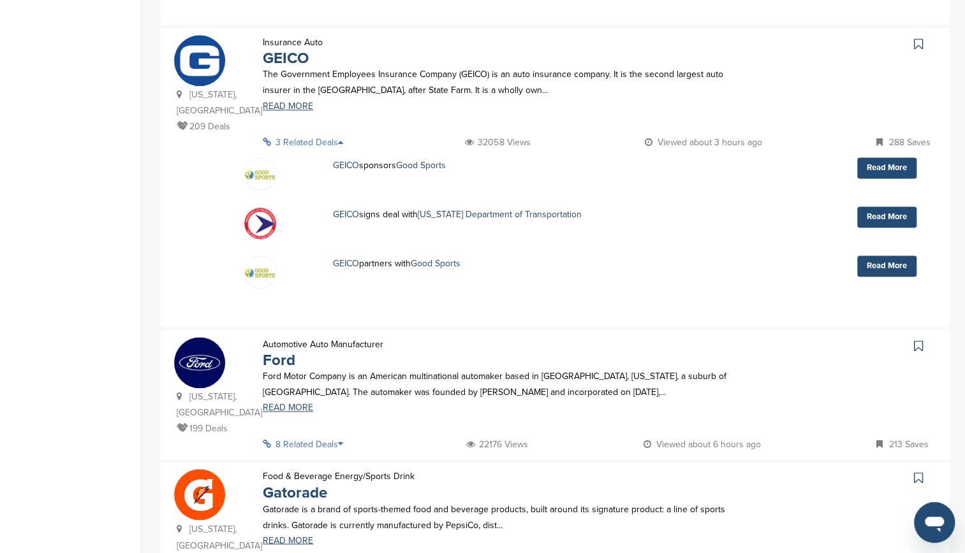
scroll to position [945, 0]
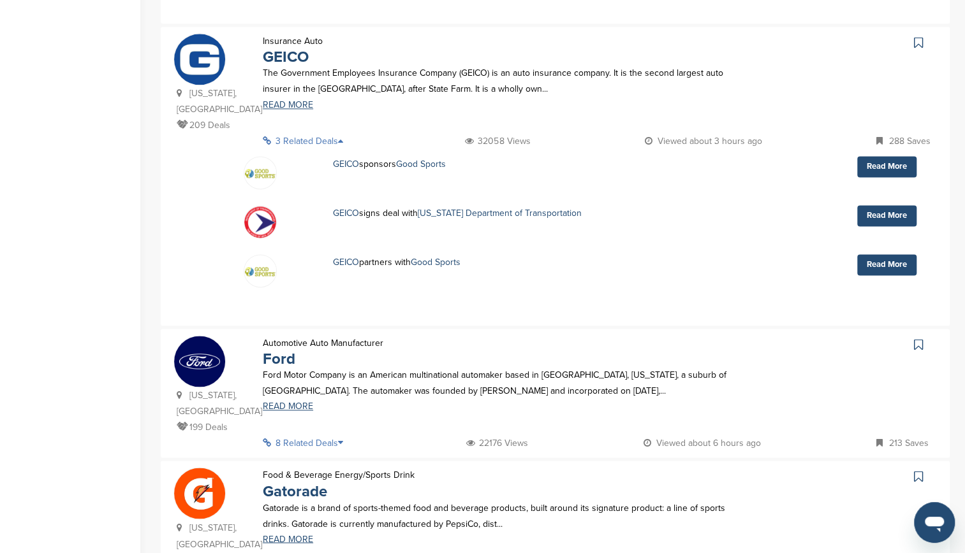
click at [344, 439] on icon at bounding box center [344, 443] width 13 height 9
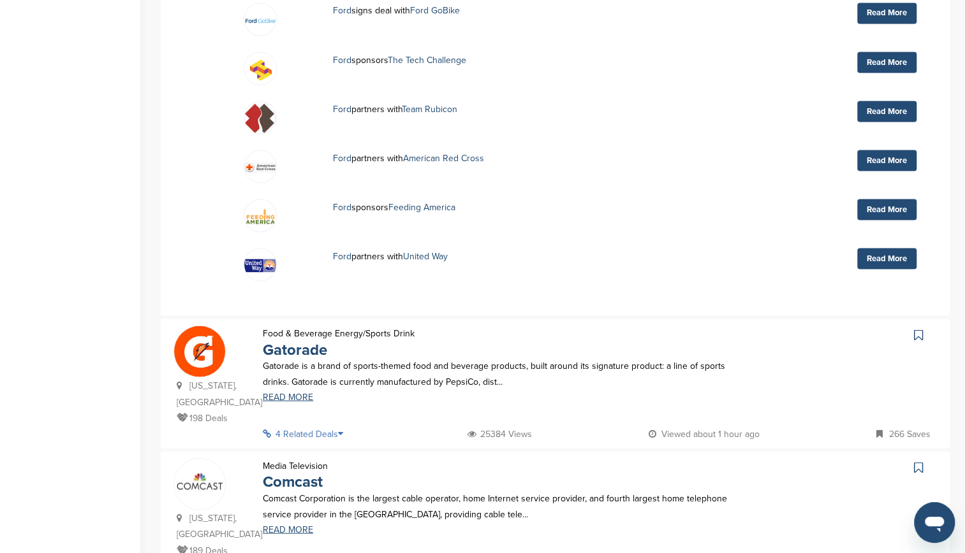
scroll to position [1419, 0]
click at [340, 425] on p "4 Related Deals" at bounding box center [307, 433] width 88 height 16
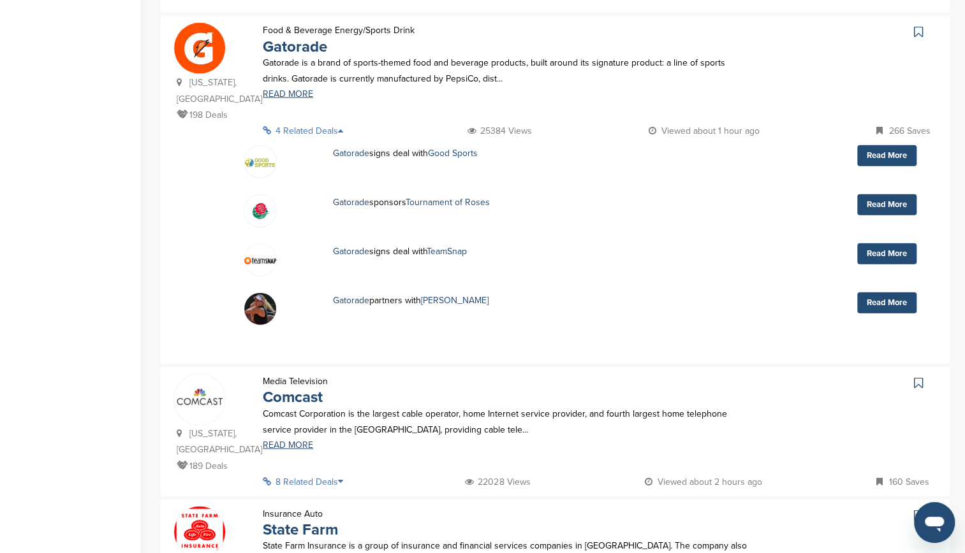
scroll to position [1720, 0]
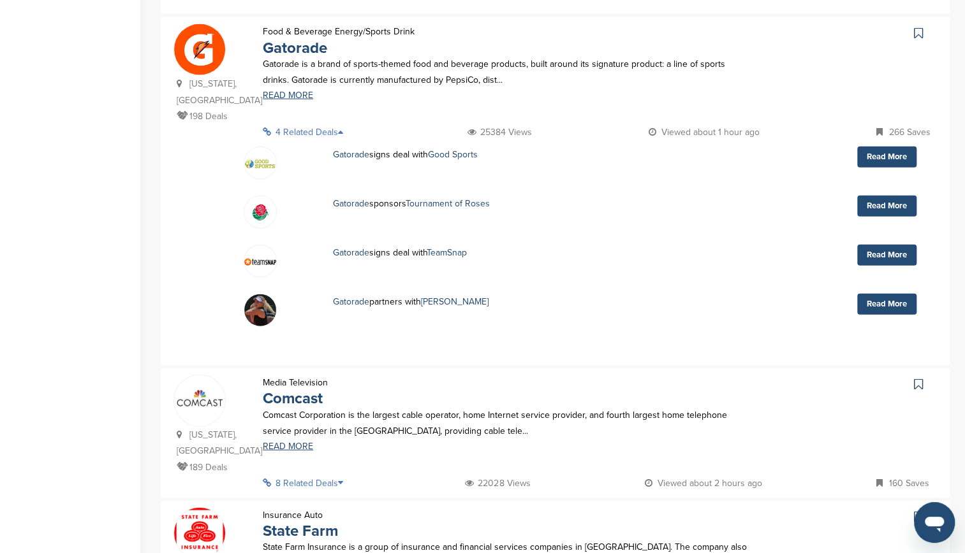
click at [346, 479] on icon at bounding box center [344, 483] width 13 height 9
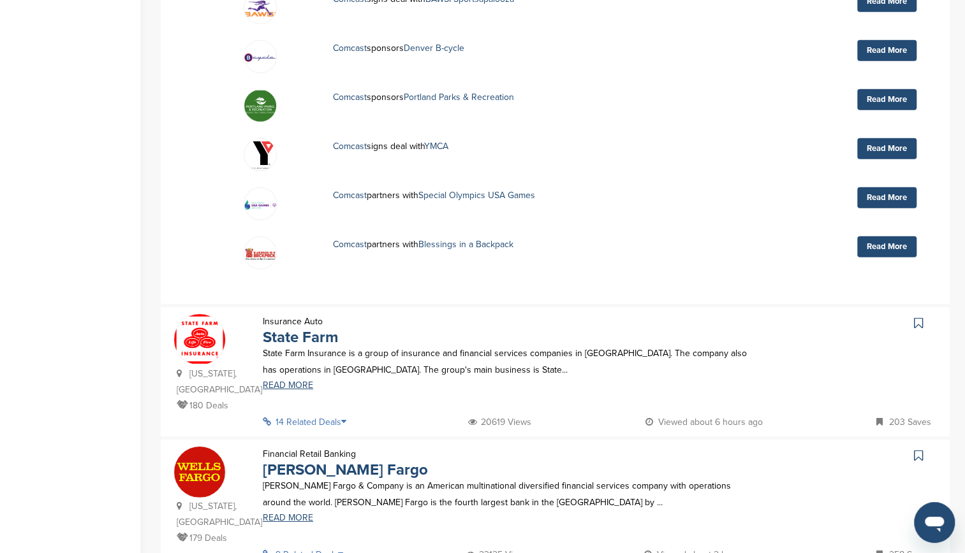
scroll to position [2256, 0]
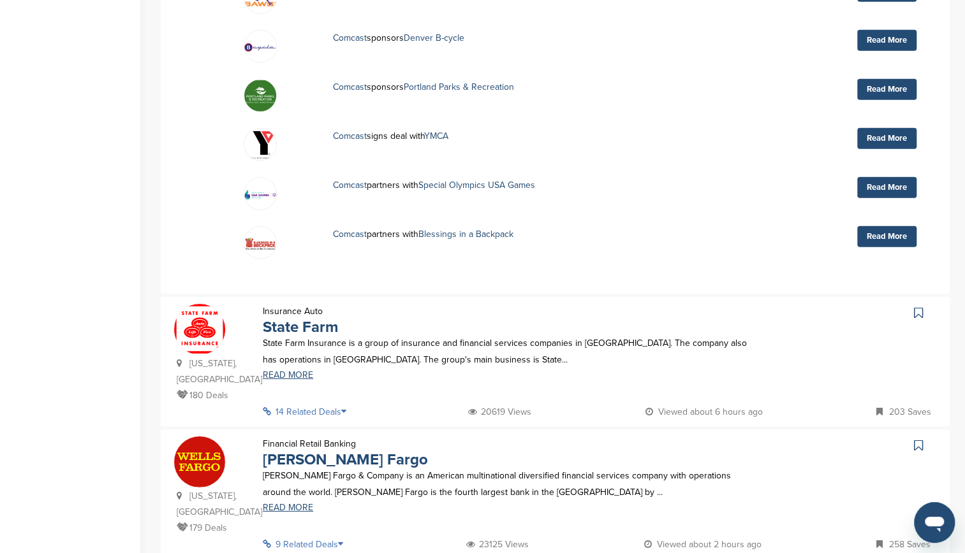
click at [349, 407] on icon at bounding box center [347, 411] width 13 height 9
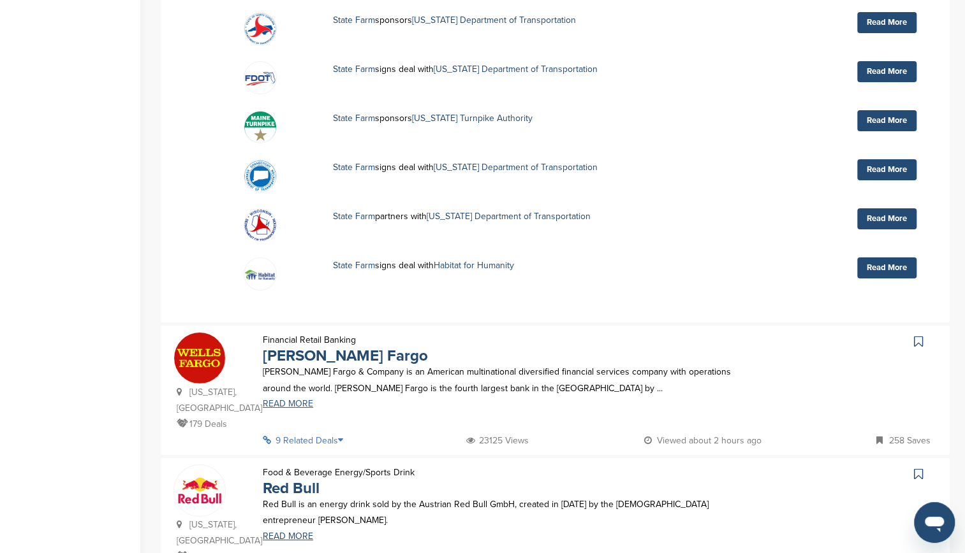
scroll to position [2692, 0]
click at [343, 432] on p "9 Related Deals" at bounding box center [307, 440] width 88 height 16
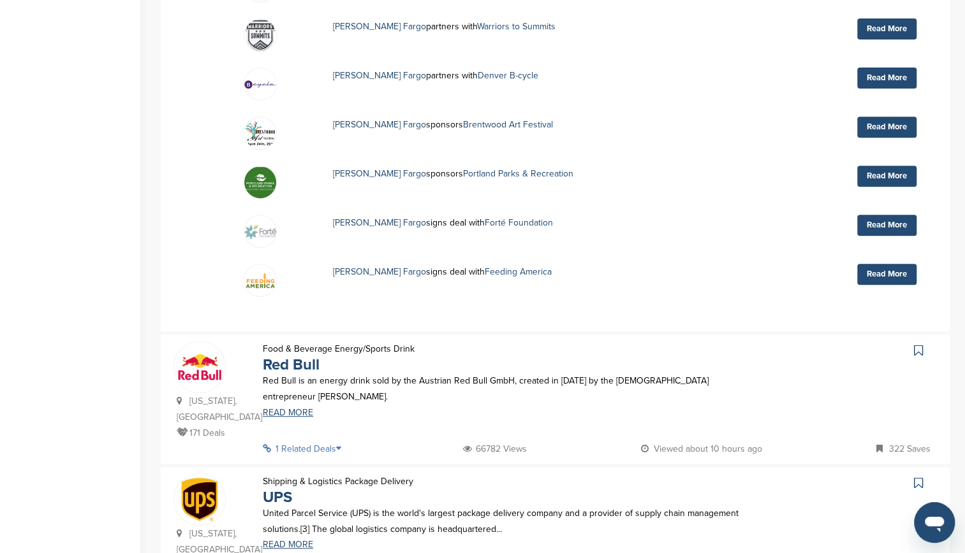
scroll to position [3147, 0]
click at [343, 444] on icon at bounding box center [342, 448] width 13 height 9
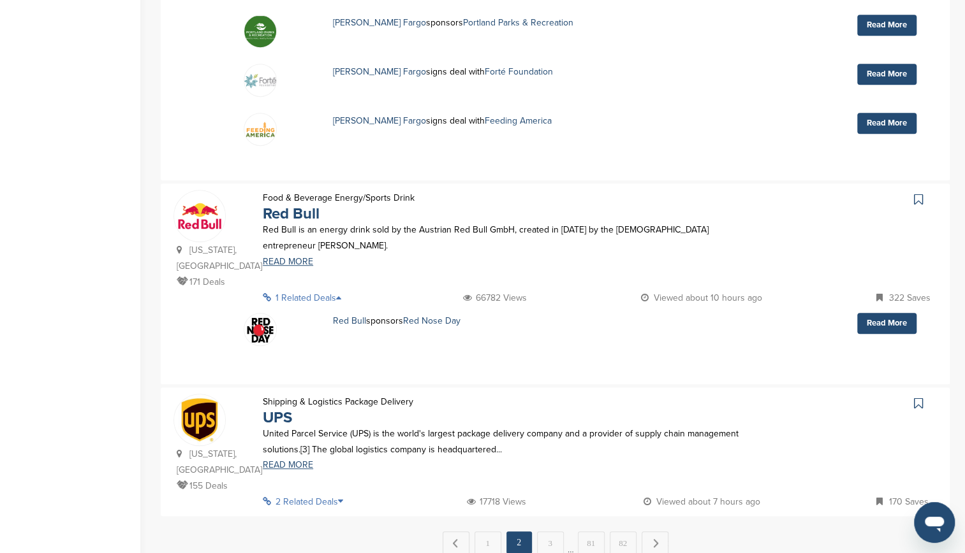
scroll to position [3305, 0]
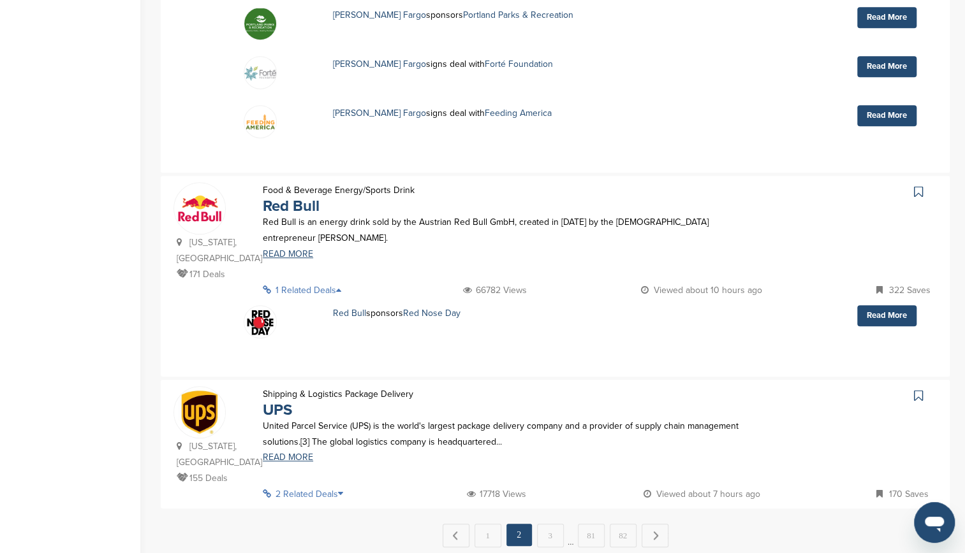
click at [346, 490] on icon at bounding box center [344, 494] width 13 height 9
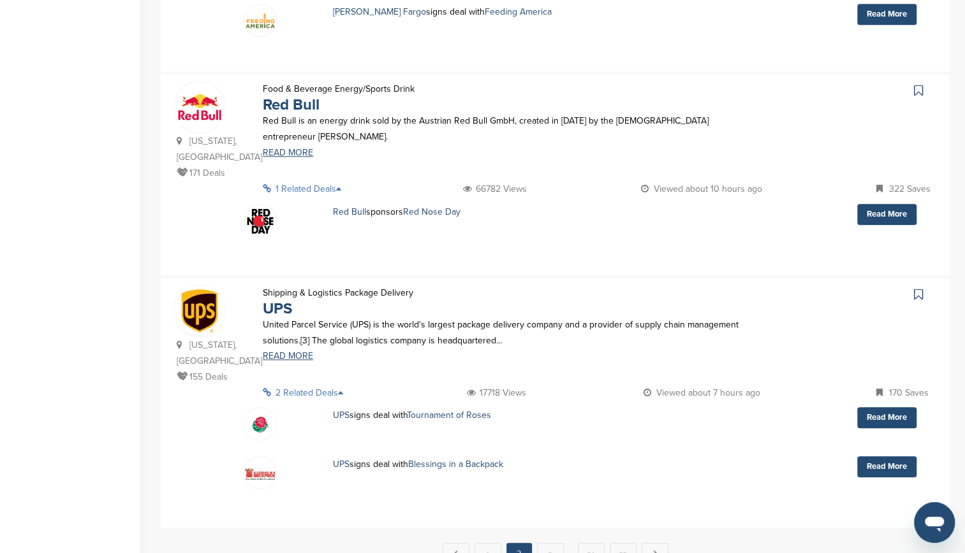
scroll to position [3407, 0]
click at [546, 543] on link "3" at bounding box center [550, 555] width 27 height 24
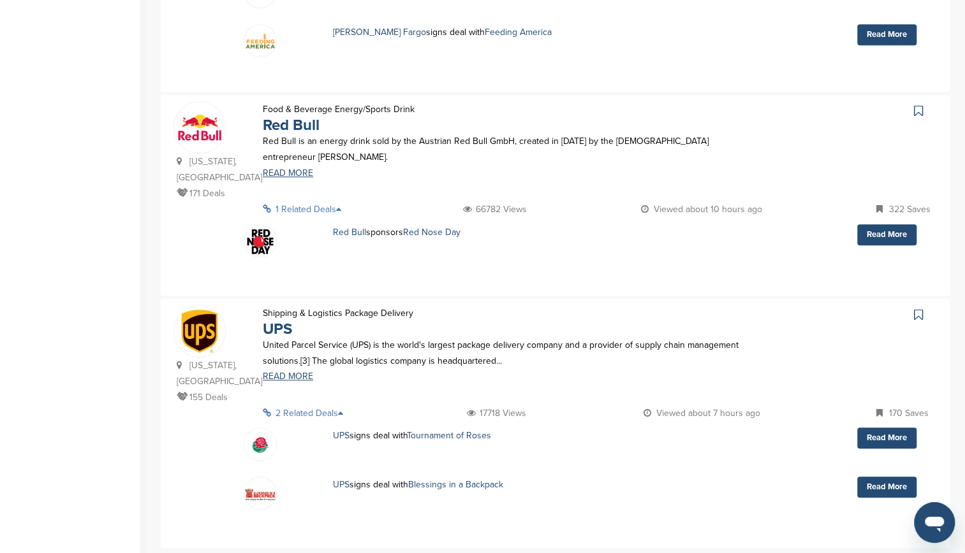
scroll to position [0, 0]
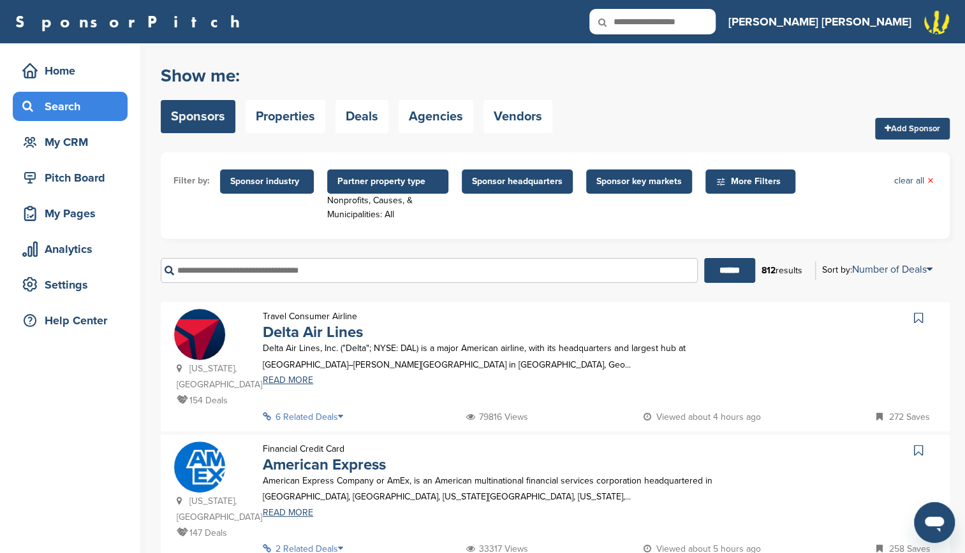
click at [346, 412] on icon at bounding box center [344, 416] width 13 height 9
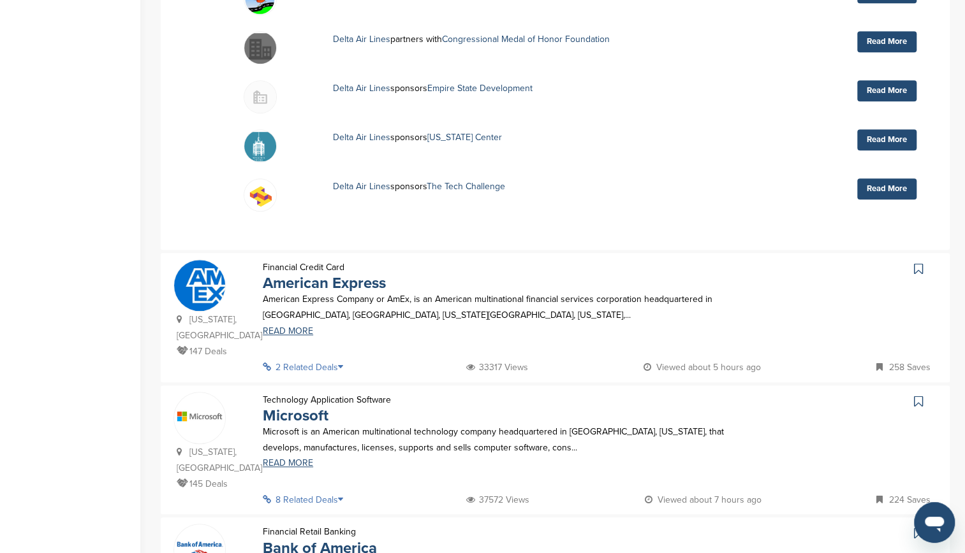
scroll to position [499, 0]
click at [344, 362] on icon at bounding box center [344, 366] width 13 height 9
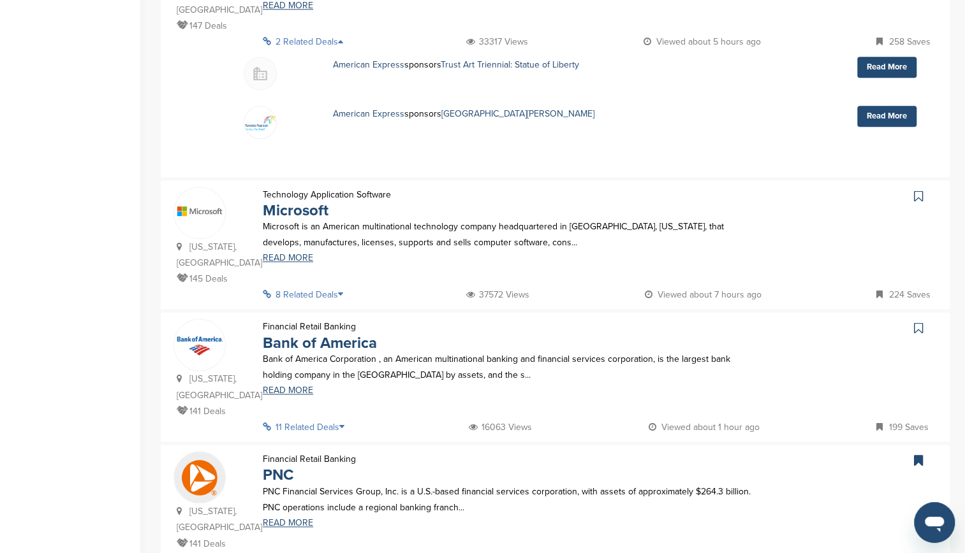
scroll to position [824, 0]
click at [341, 291] on icon at bounding box center [344, 295] width 13 height 9
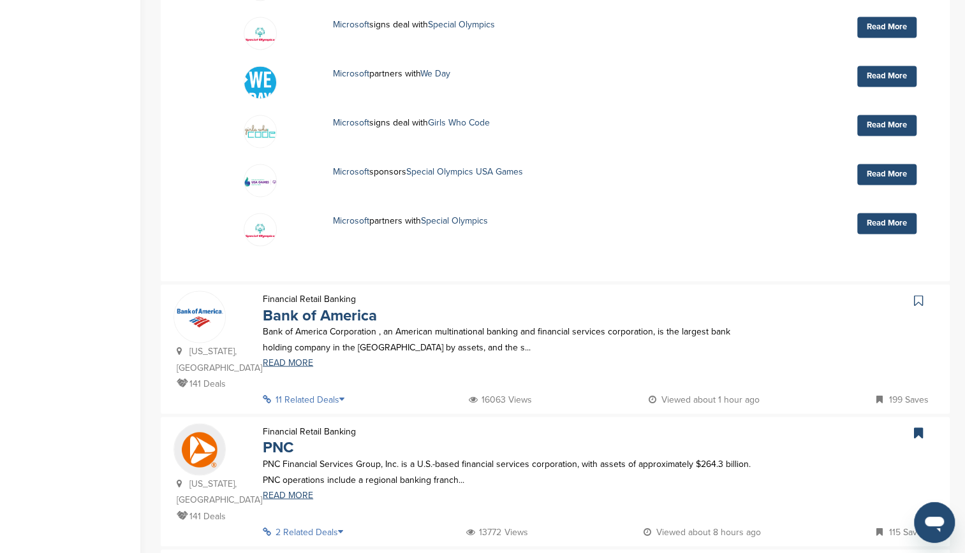
scroll to position [1185, 0]
click at [343, 394] on icon at bounding box center [345, 398] width 13 height 9
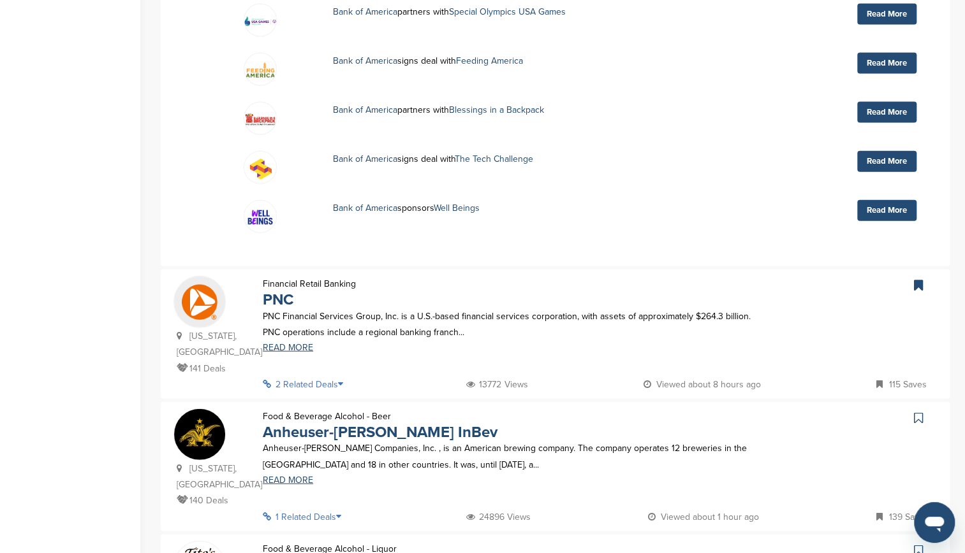
scroll to position [1662, 0]
click at [342, 381] on icon at bounding box center [344, 385] width 13 height 9
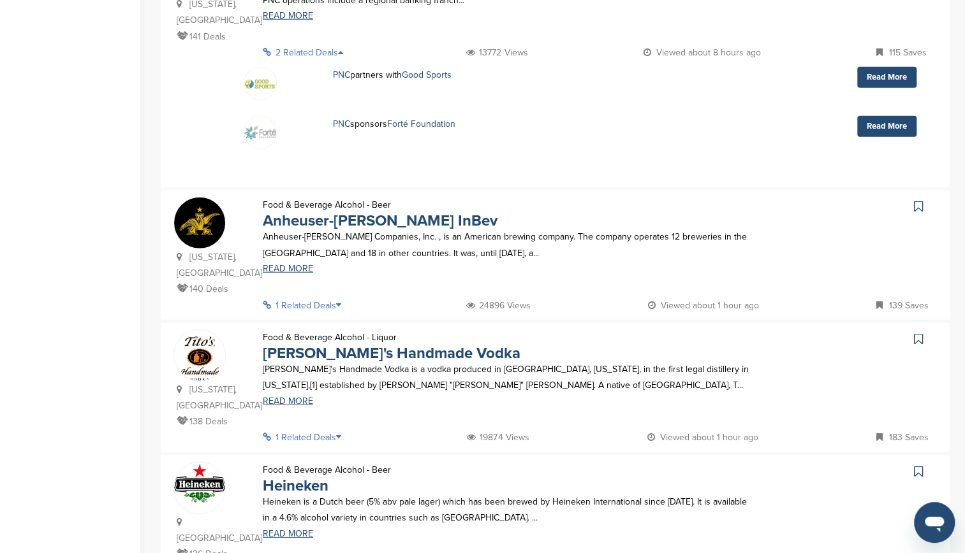
scroll to position [1998, 0]
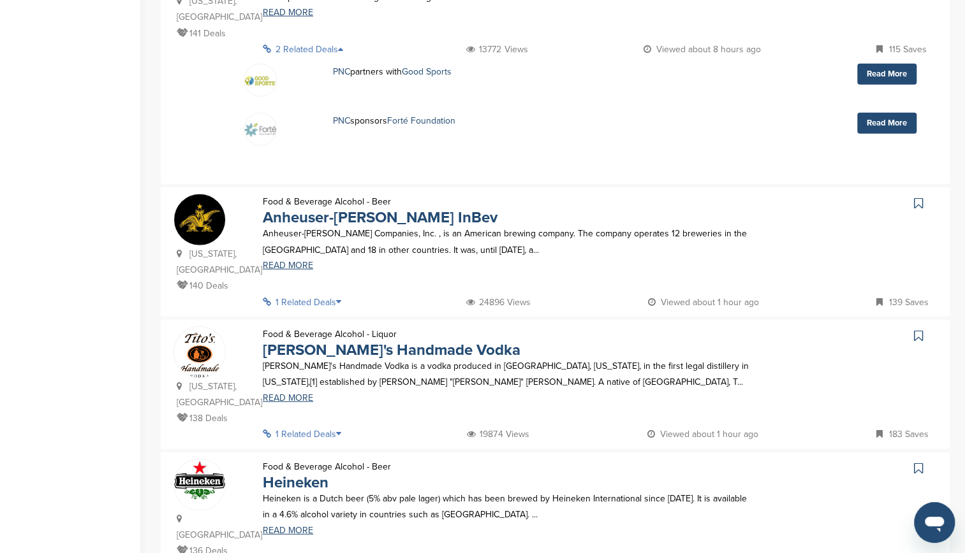
click at [342, 298] on icon at bounding box center [342, 302] width 13 height 9
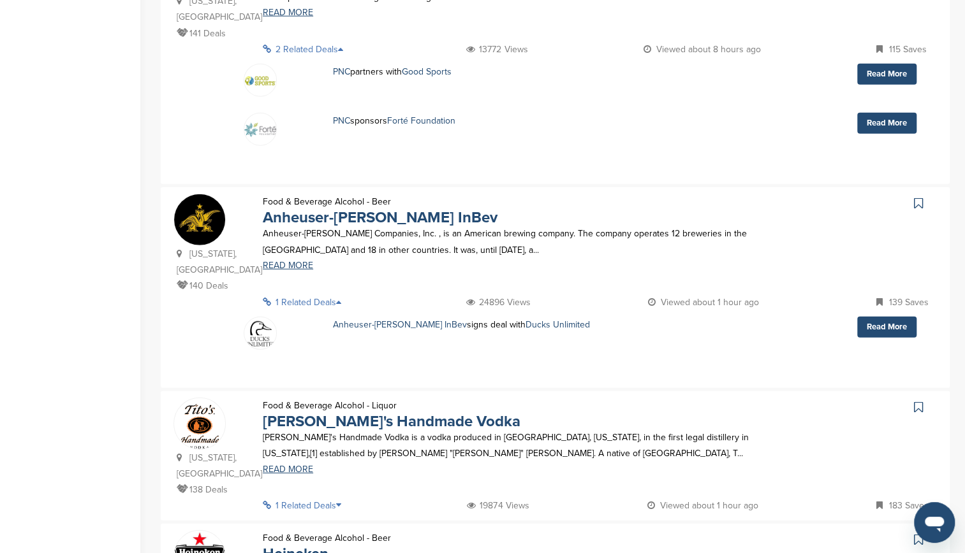
click at [344, 501] on icon at bounding box center [342, 505] width 13 height 9
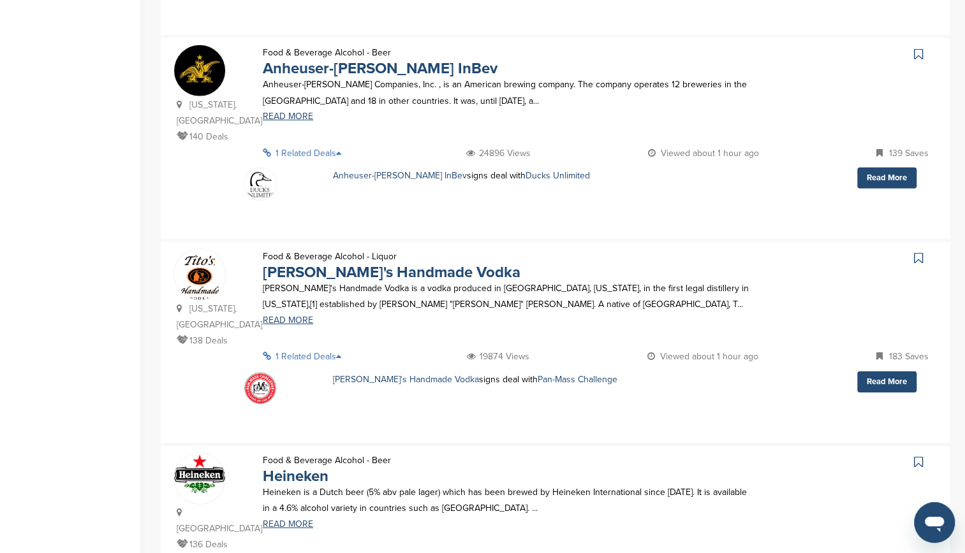
scroll to position [2145, 0]
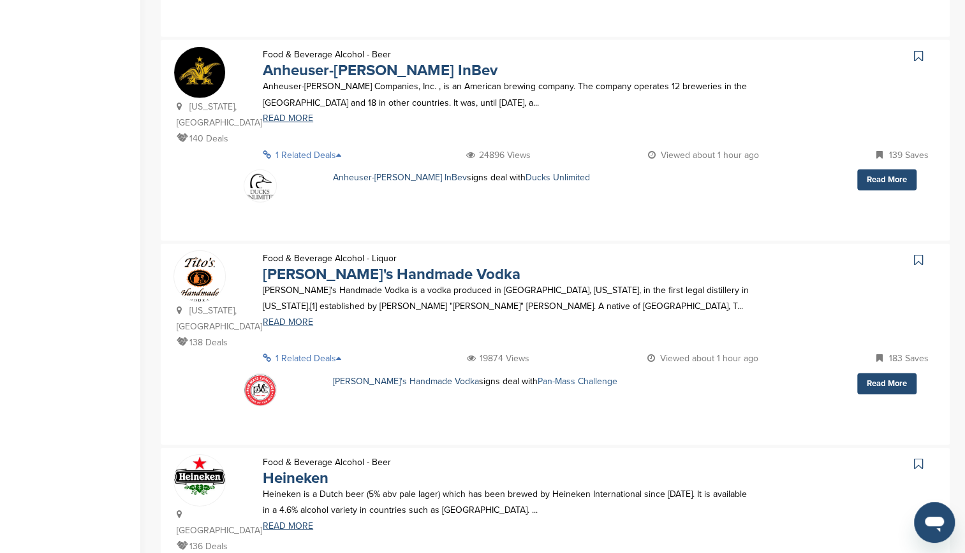
click at [545, 376] on link "Pan-Mass Challenge" at bounding box center [577, 381] width 80 height 11
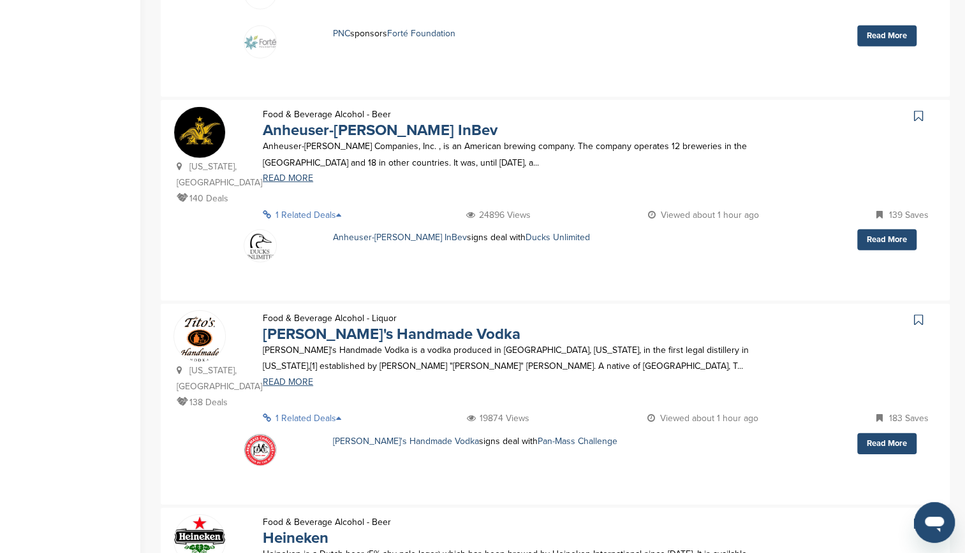
scroll to position [2085, 0]
click at [270, 435] on img at bounding box center [260, 451] width 32 height 32
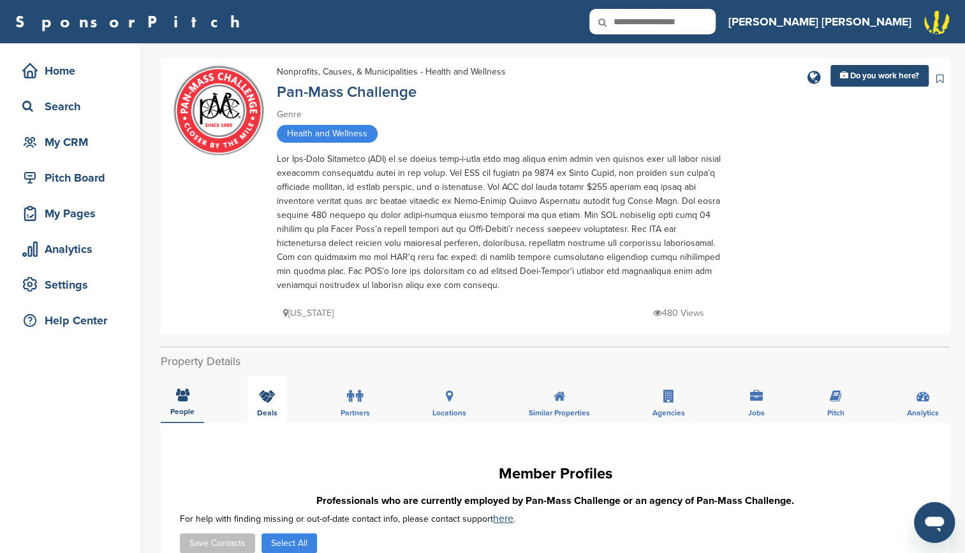
click at [273, 398] on icon at bounding box center [267, 396] width 17 height 13
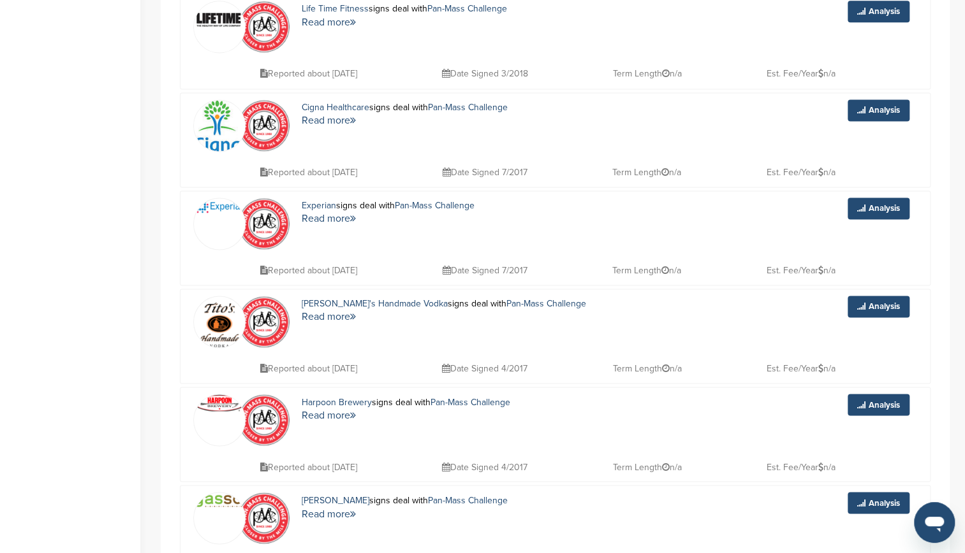
scroll to position [1060, 0]
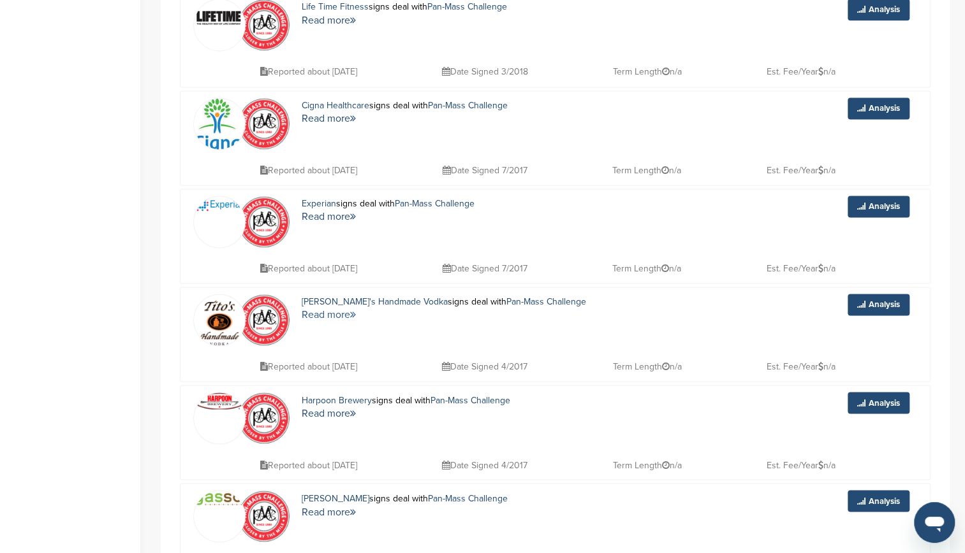
click at [343, 310] on link "Read more" at bounding box center [329, 315] width 54 height 13
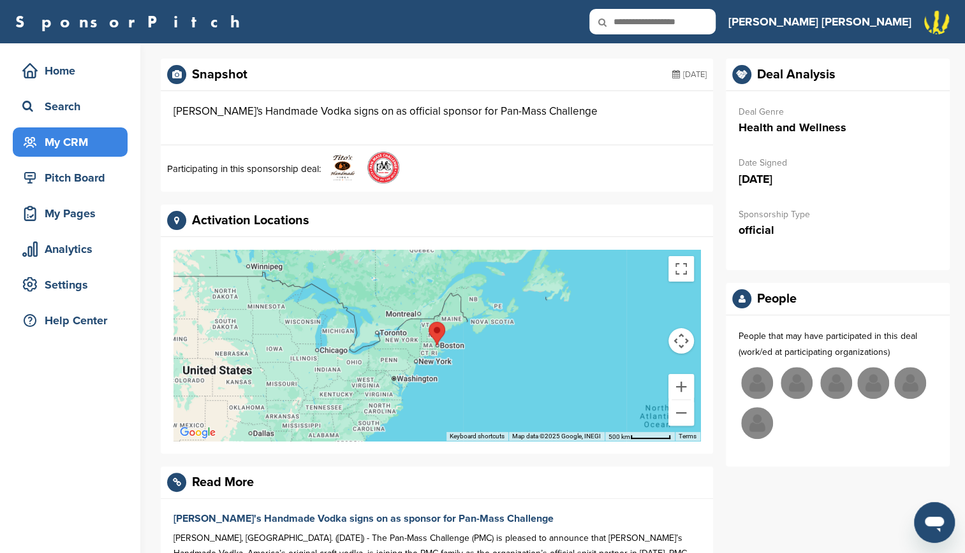
click at [65, 140] on div "My CRM" at bounding box center [73, 142] width 108 height 23
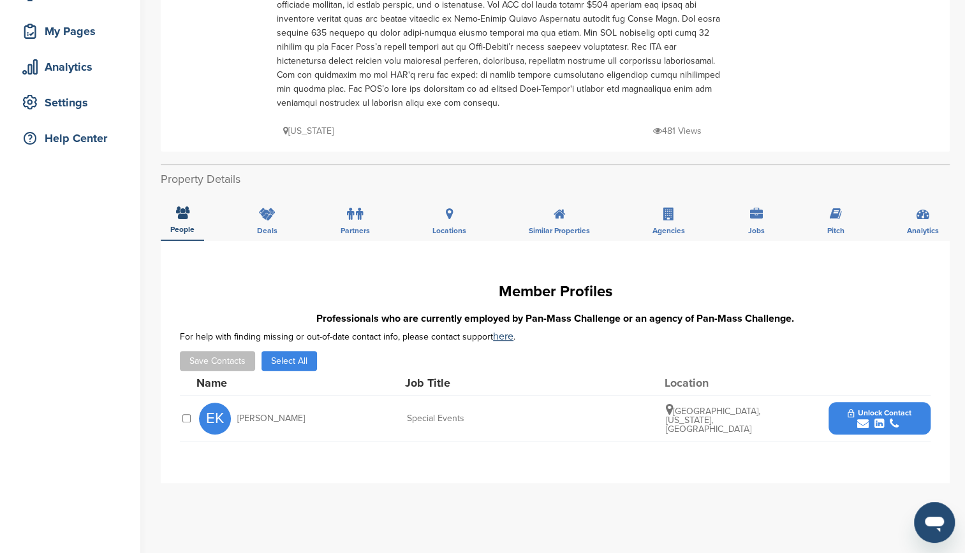
scroll to position [184, 0]
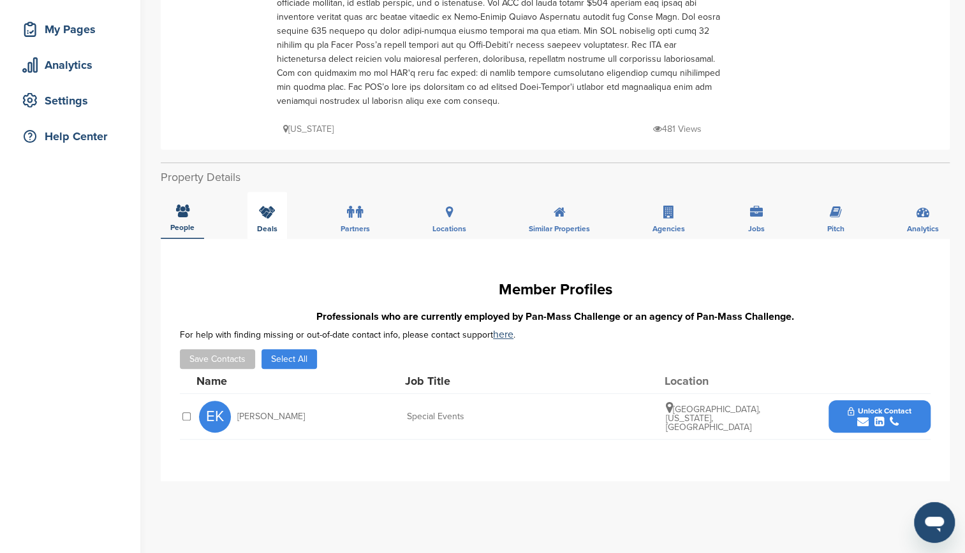
click at [268, 209] on icon at bounding box center [267, 212] width 17 height 13
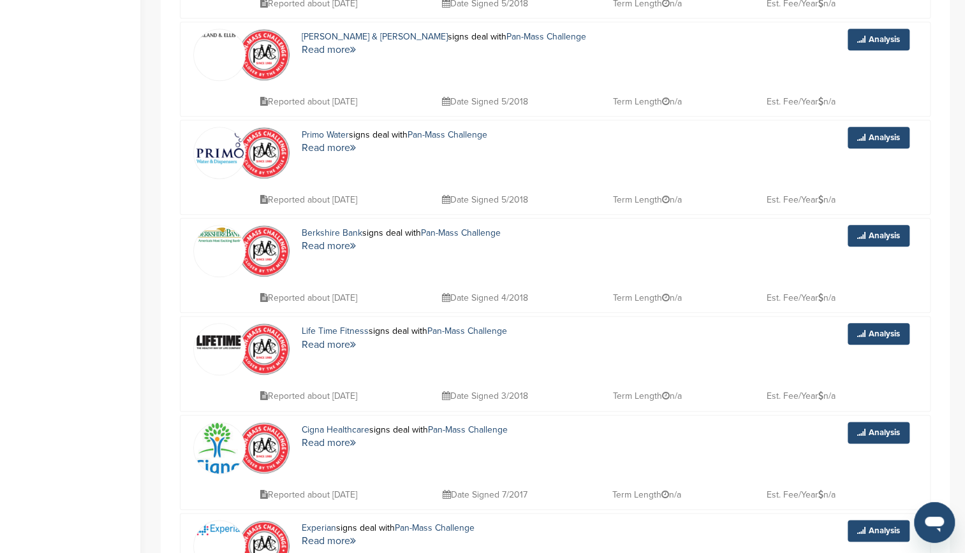
scroll to position [738, 0]
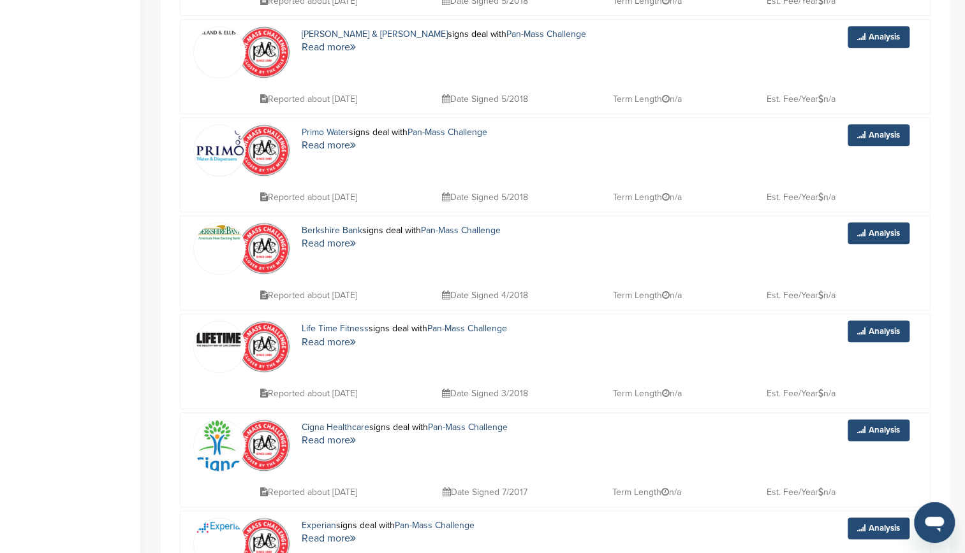
click at [332, 128] on link "Primo Water" at bounding box center [325, 132] width 47 height 11
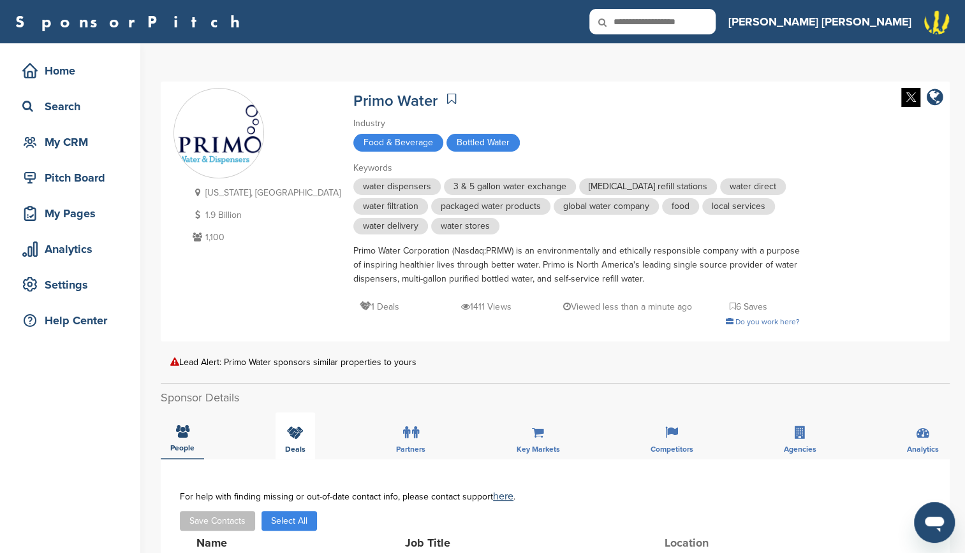
click at [289, 435] on icon at bounding box center [295, 433] width 17 height 13
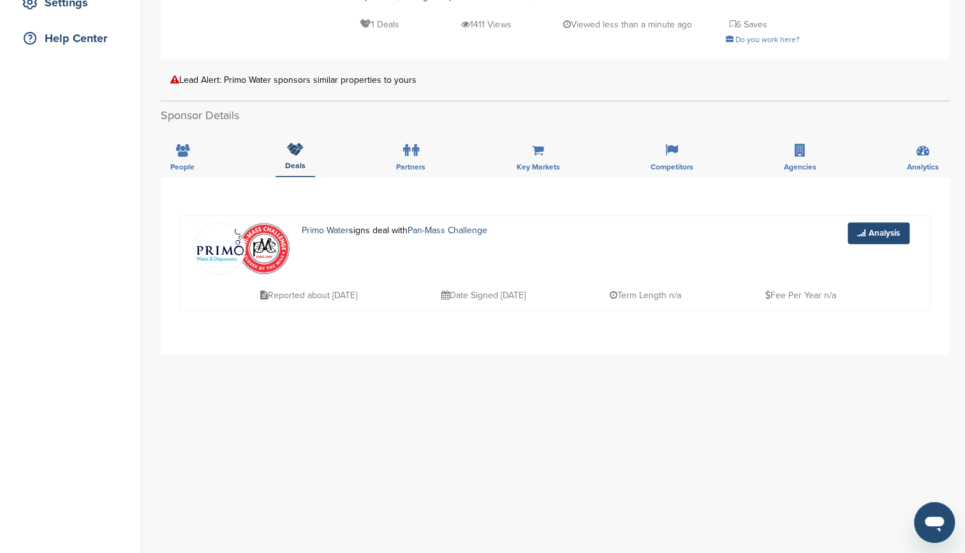
scroll to position [283, 0]
click at [196, 159] on div "People" at bounding box center [182, 152] width 43 height 47
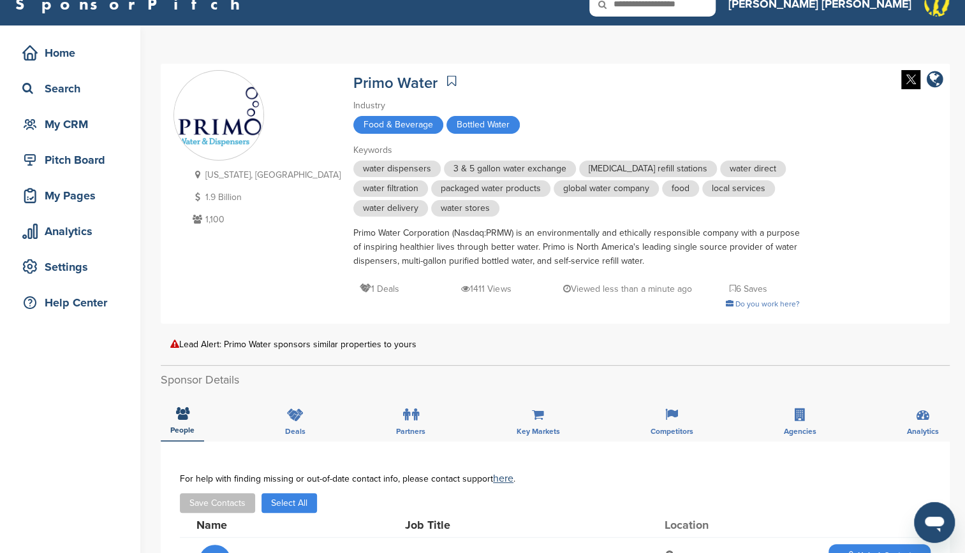
scroll to position [0, 0]
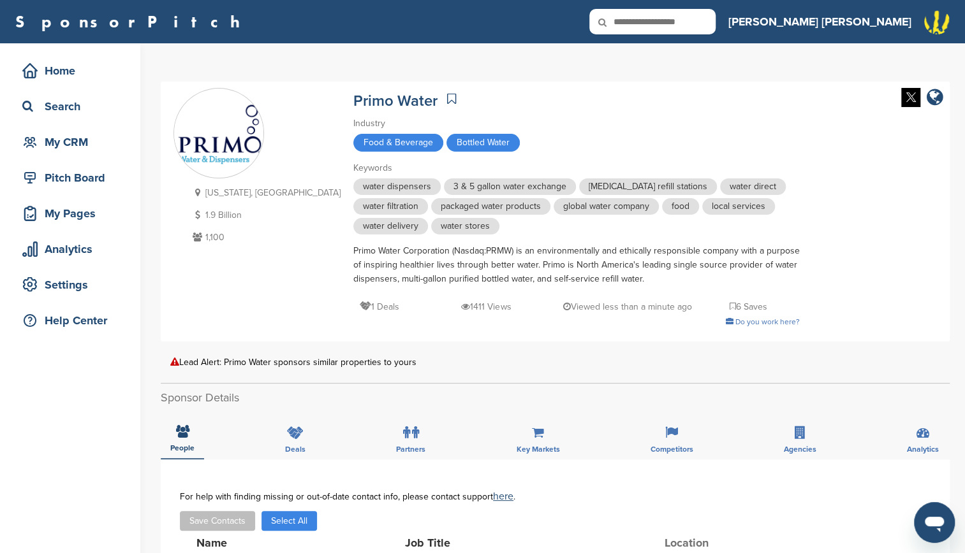
click at [447, 99] on icon at bounding box center [451, 98] width 9 height 13
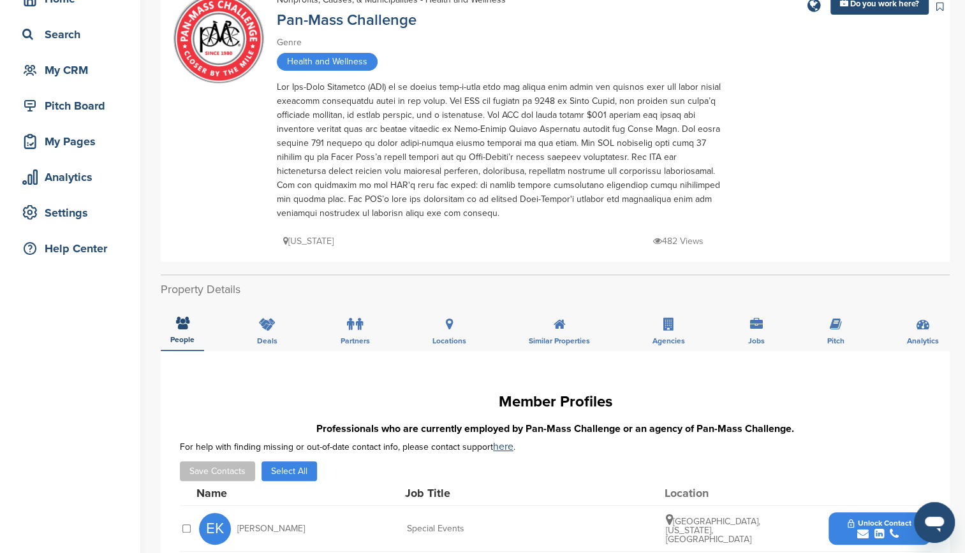
scroll to position [73, 0]
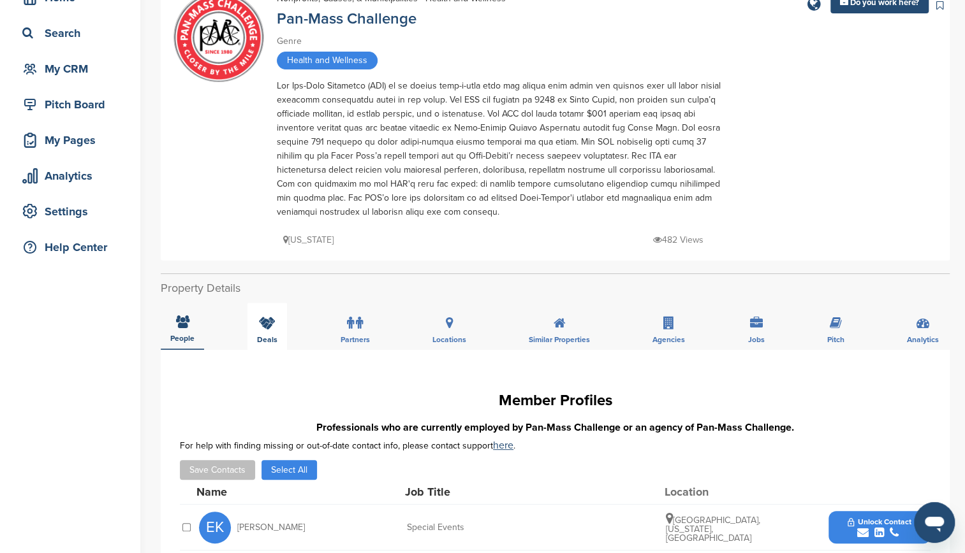
click at [258, 312] on div "Deals" at bounding box center [267, 326] width 40 height 47
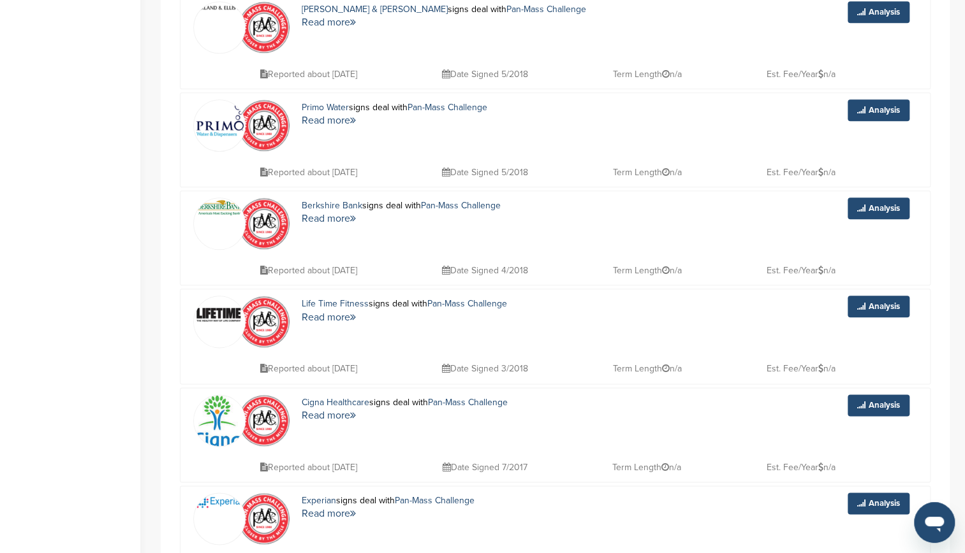
scroll to position [764, 0]
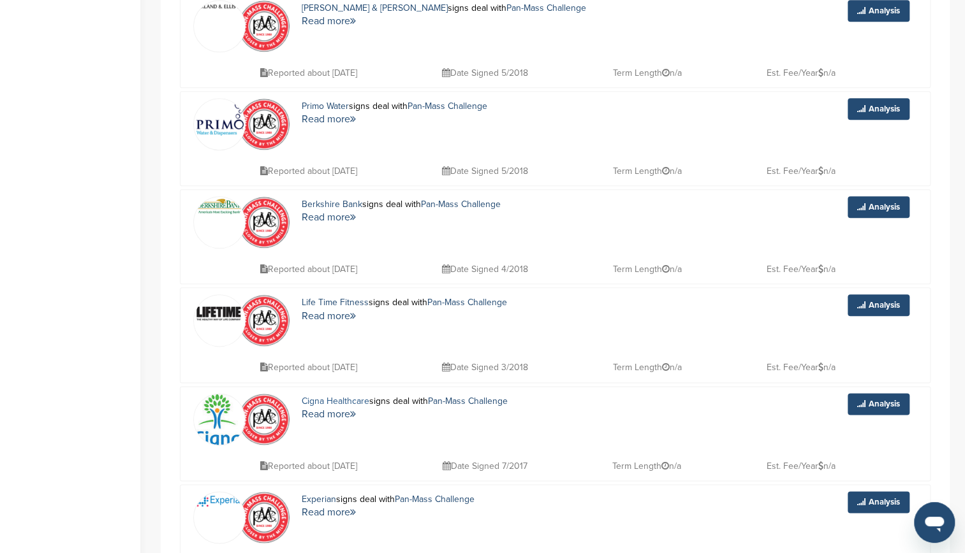
click at [351, 396] on link "Cigna Healthcare" at bounding box center [336, 401] width 68 height 11
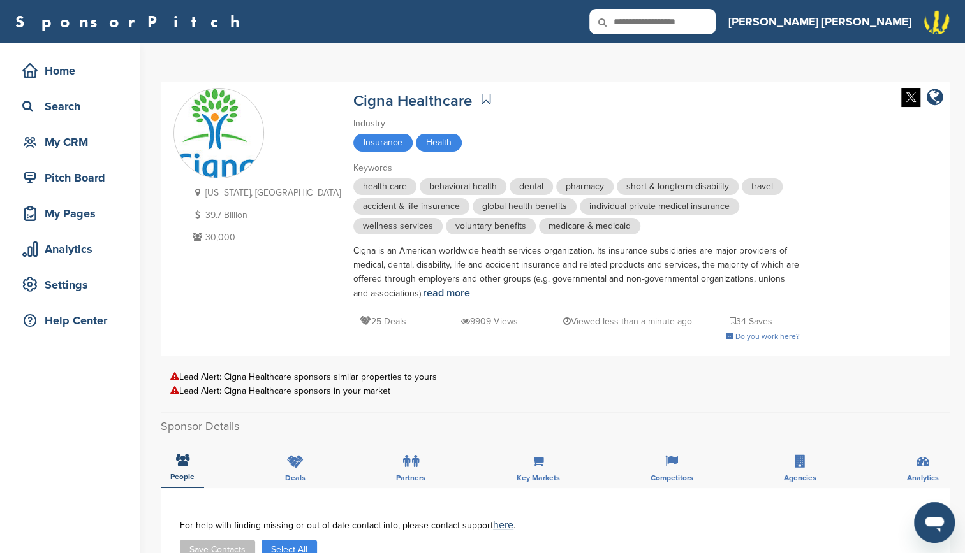
click at [481, 95] on icon at bounding box center [485, 98] width 9 height 13
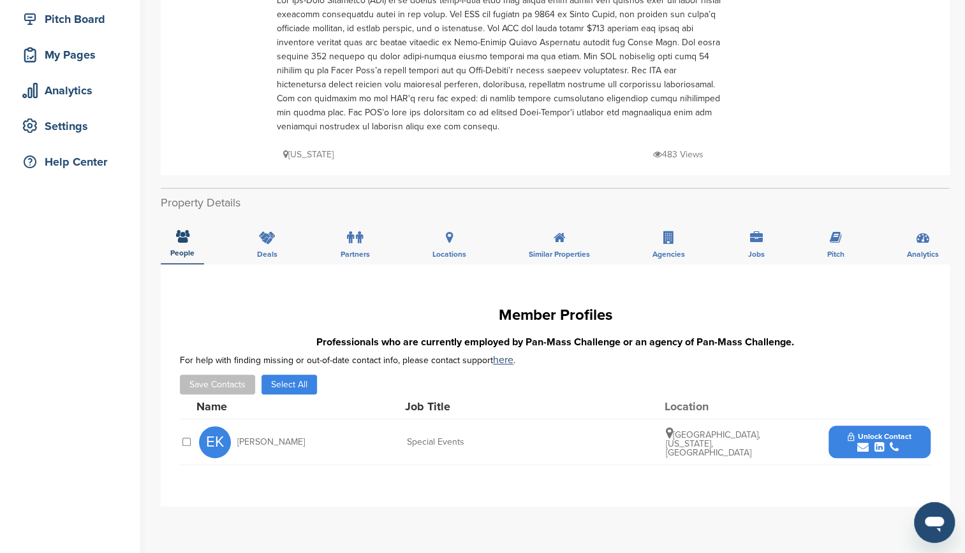
scroll to position [158, 0]
click at [273, 226] on div "Deals" at bounding box center [267, 241] width 40 height 47
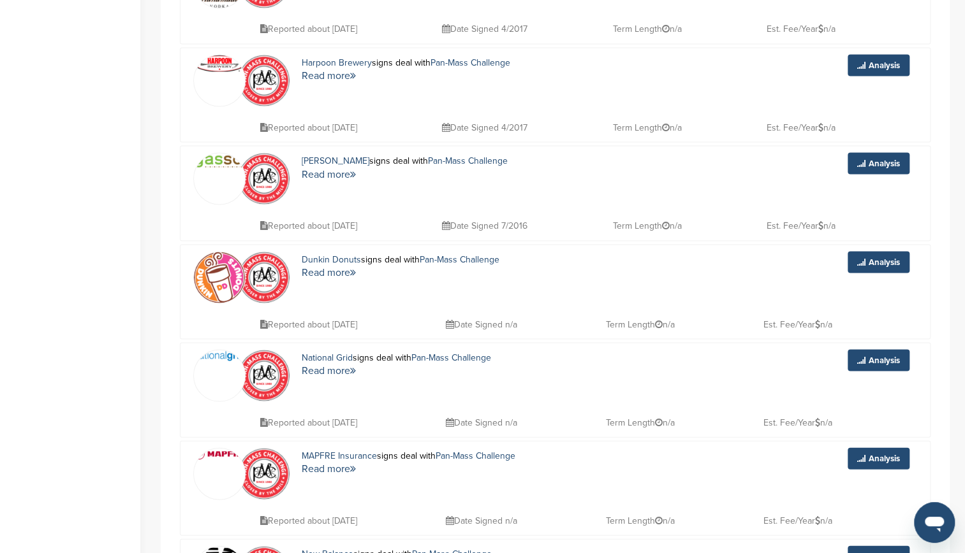
scroll to position [1396, 0]
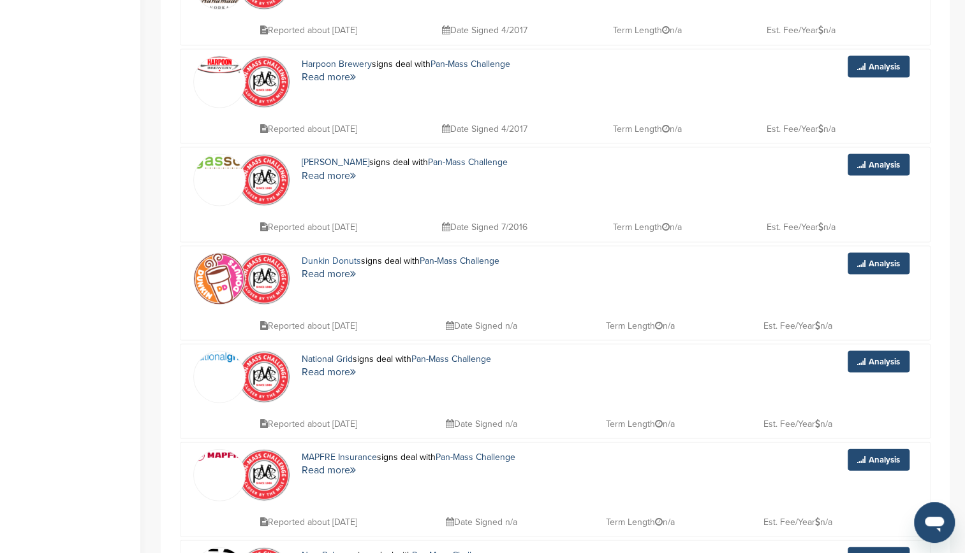
click at [344, 255] on link "Dunkin Donuts" at bounding box center [331, 260] width 59 height 11
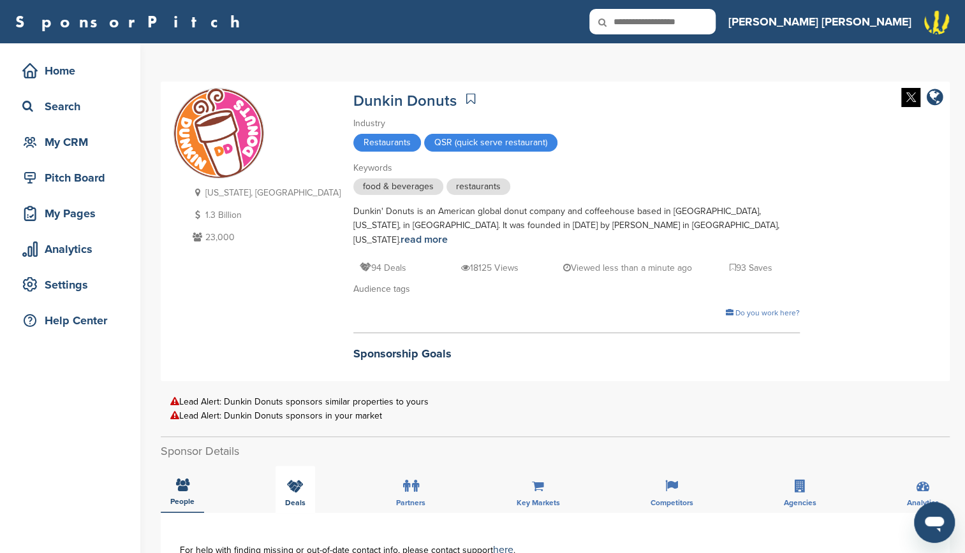
click at [305, 466] on div "Deals" at bounding box center [295, 489] width 40 height 47
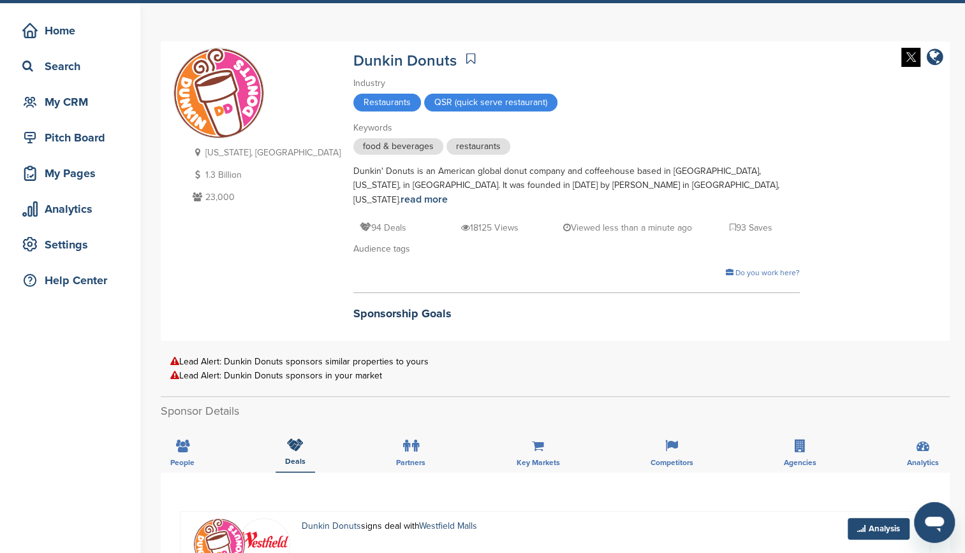
scroll to position [40, 0]
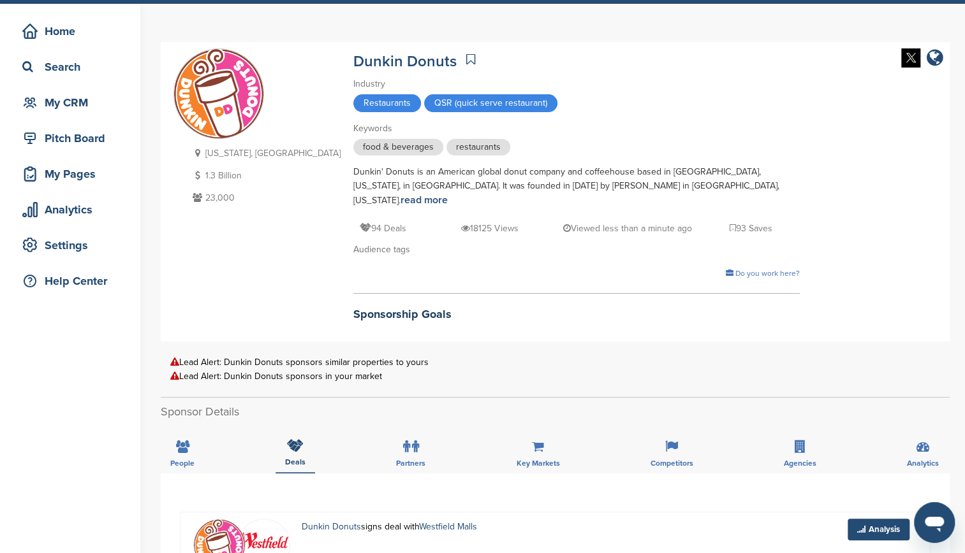
click at [466, 60] on icon at bounding box center [470, 59] width 9 height 13
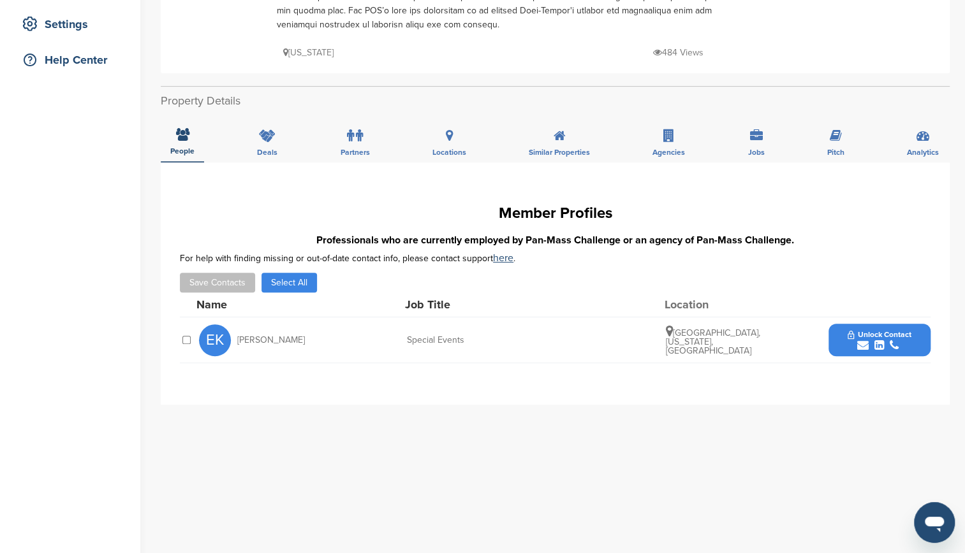
scroll to position [258, 0]
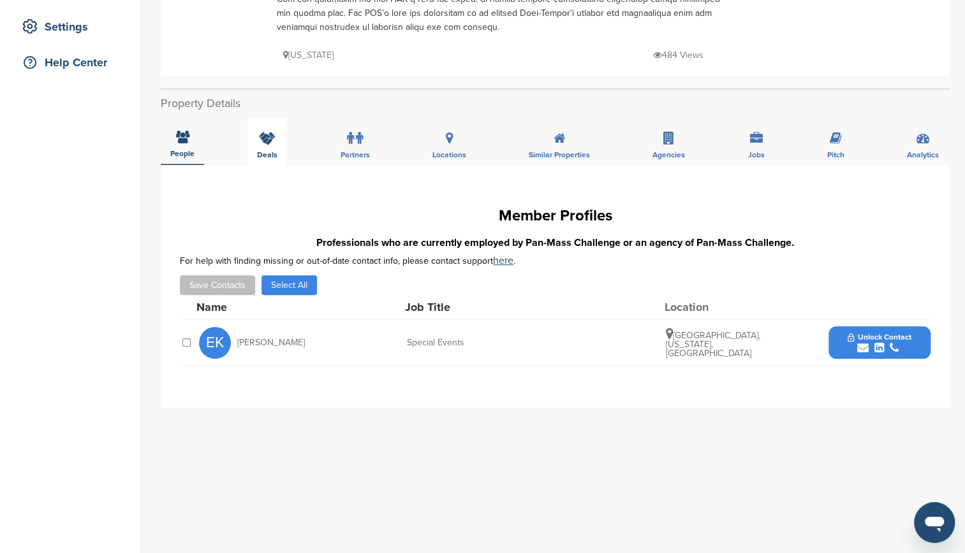
click at [268, 141] on icon at bounding box center [267, 138] width 17 height 13
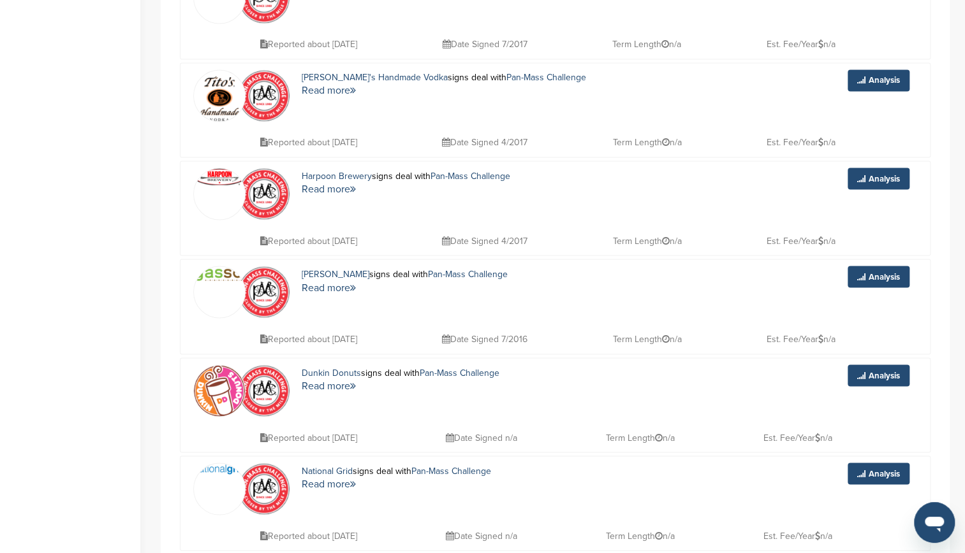
scroll to position [1281, 0]
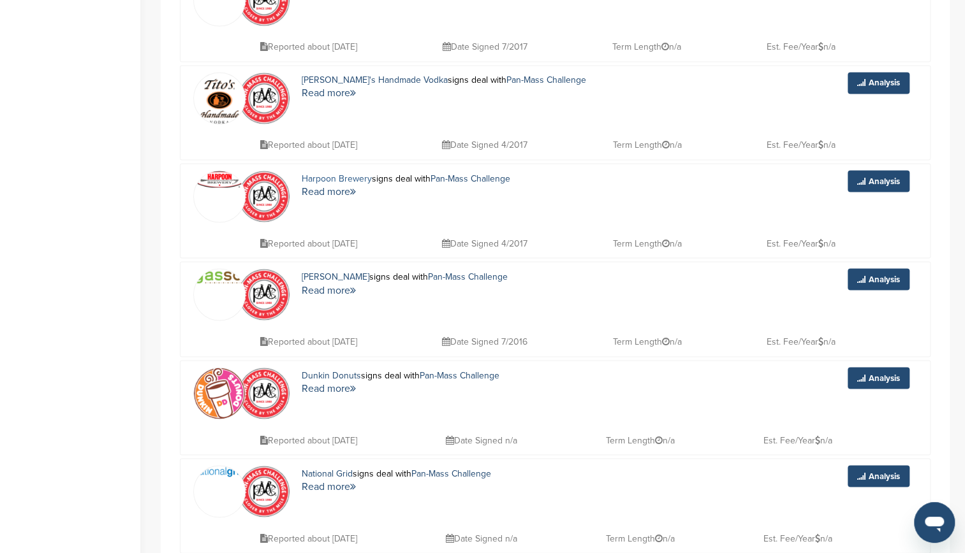
click at [327, 173] on link "Harpoon Brewery" at bounding box center [337, 178] width 70 height 11
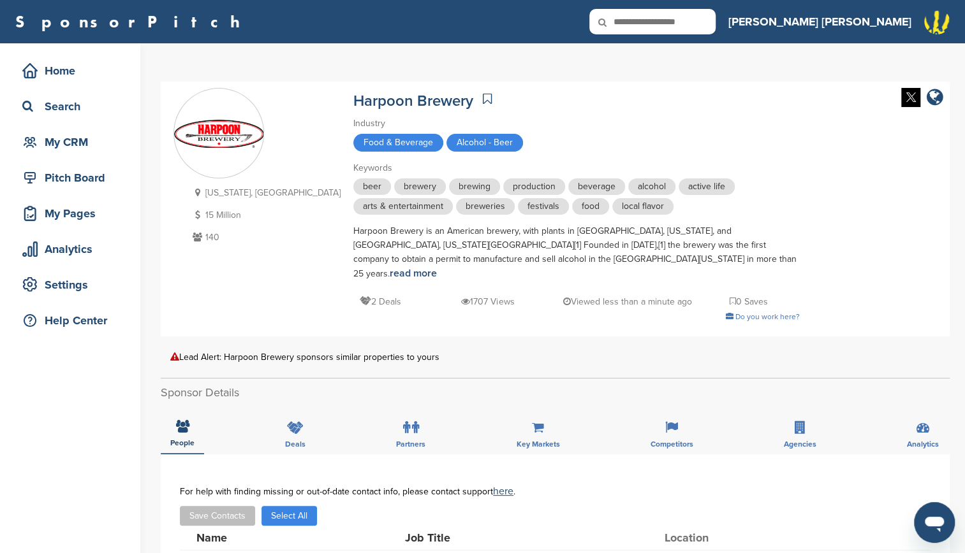
click at [483, 99] on icon at bounding box center [487, 98] width 9 height 13
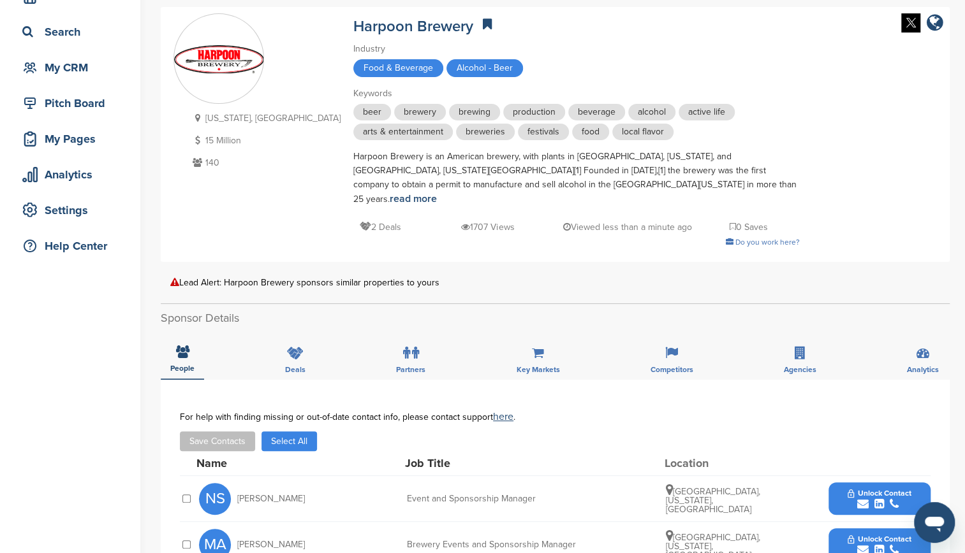
scroll to position [54, 0]
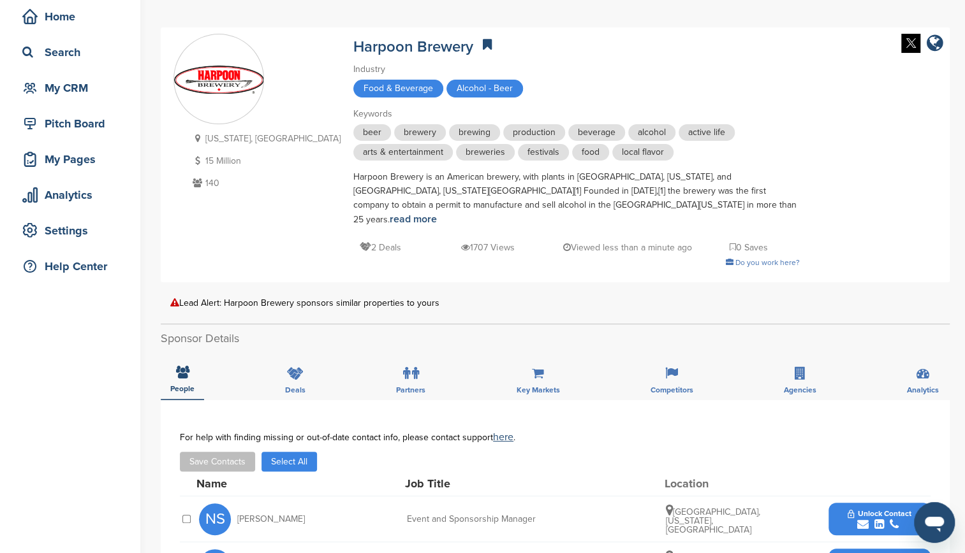
click at [483, 46] on icon at bounding box center [487, 44] width 9 height 13
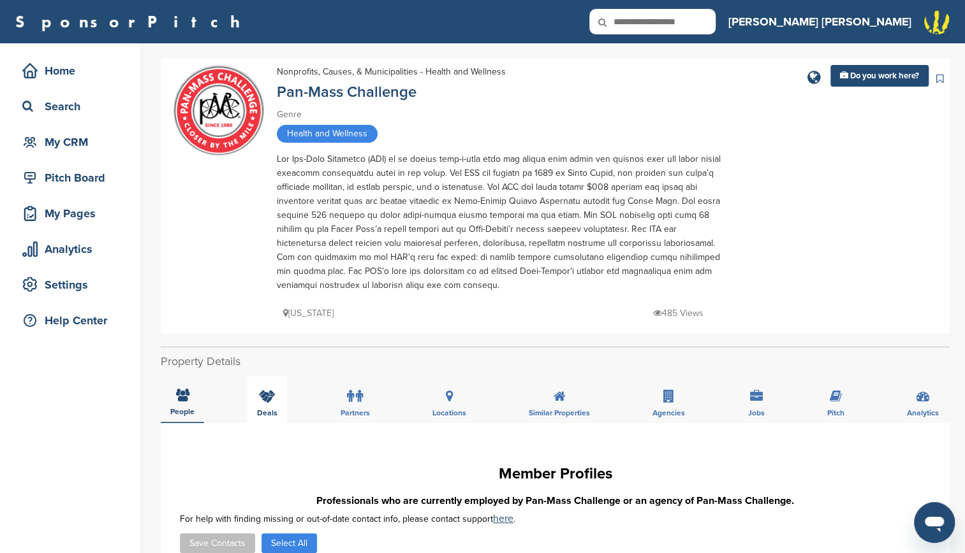
click at [270, 407] on div "Deals" at bounding box center [267, 399] width 40 height 47
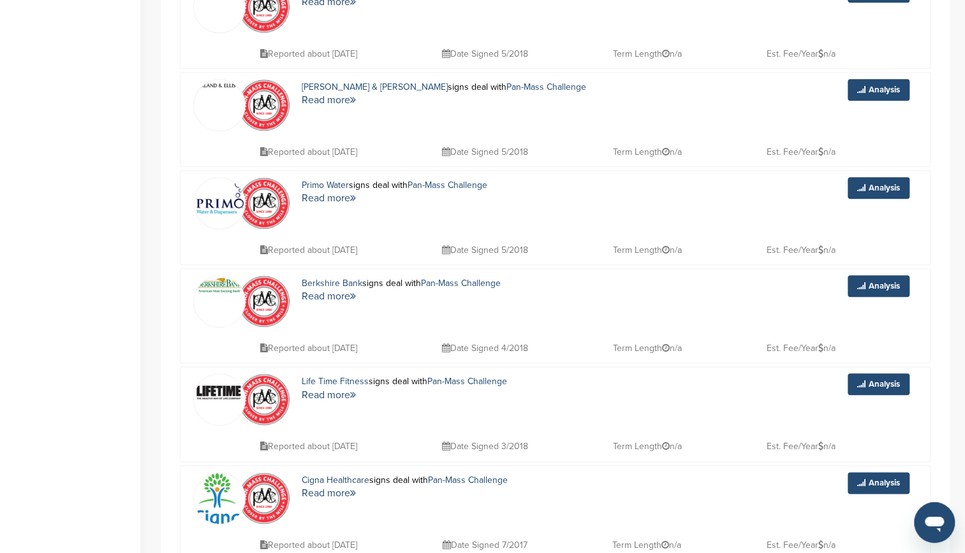
scroll to position [690, 0]
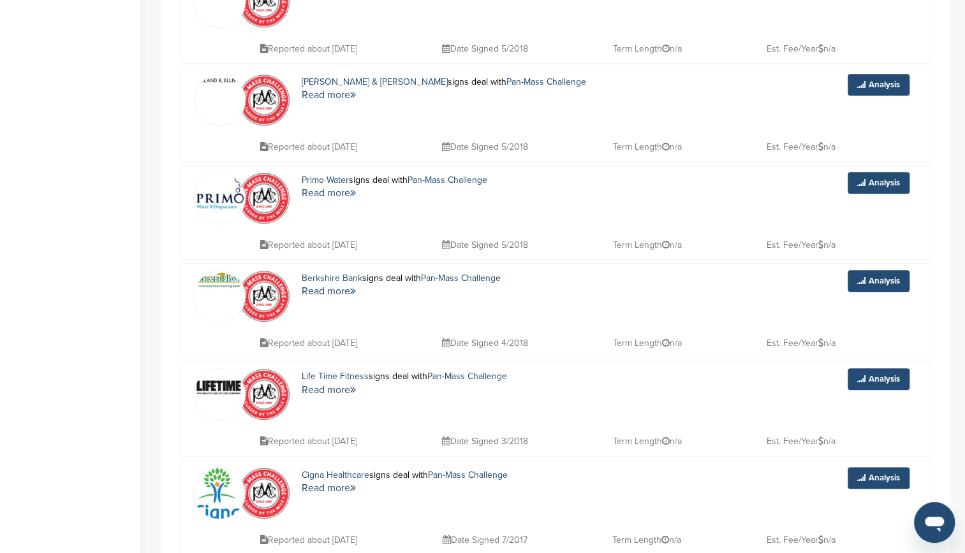
click at [333, 273] on link "Berkshire Bank" at bounding box center [332, 278] width 61 height 11
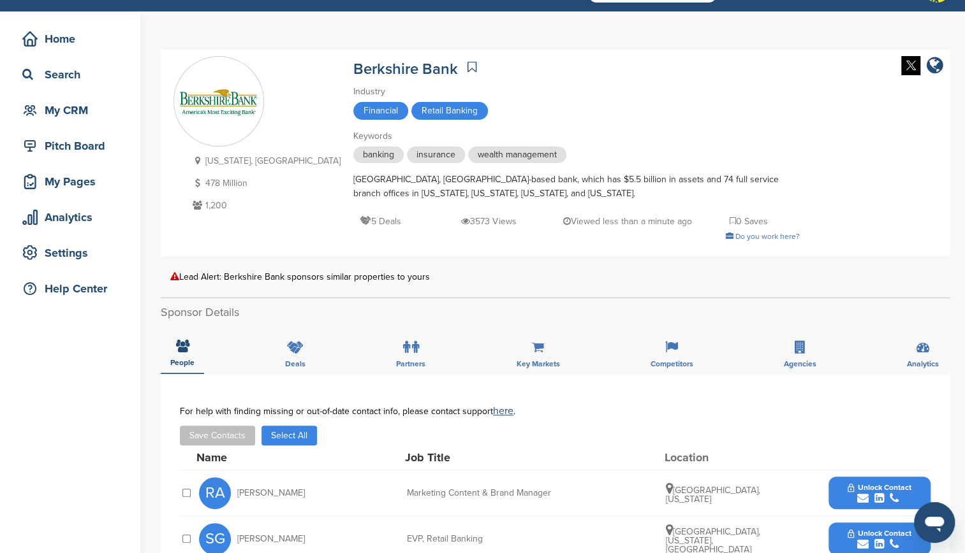
scroll to position [30, 0]
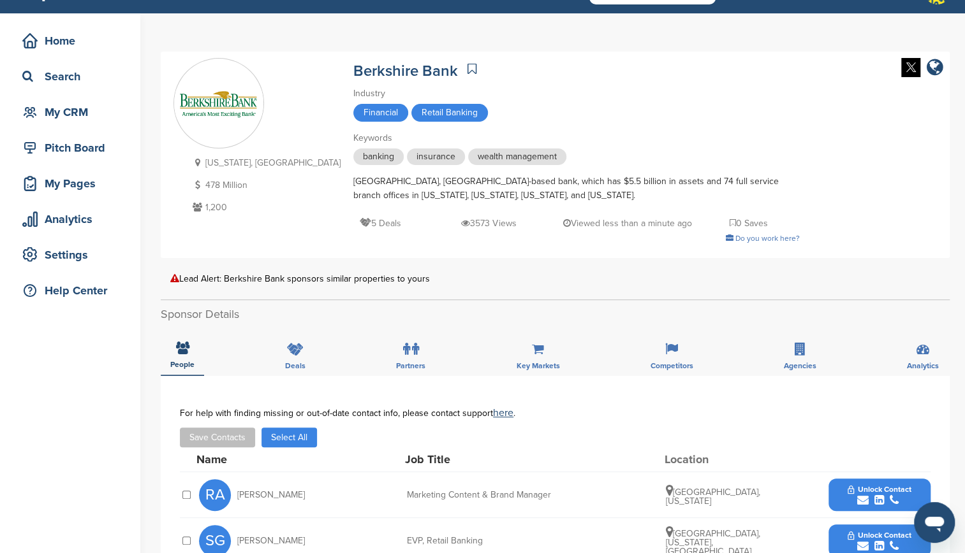
click at [467, 69] on icon at bounding box center [471, 68] width 9 height 13
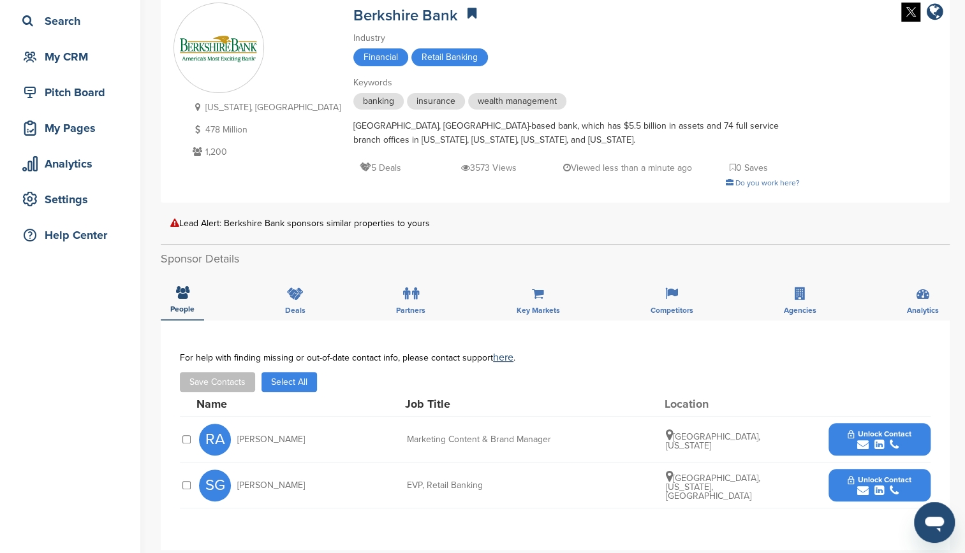
scroll to position [86, 0]
click at [467, 13] on icon at bounding box center [471, 12] width 9 height 13
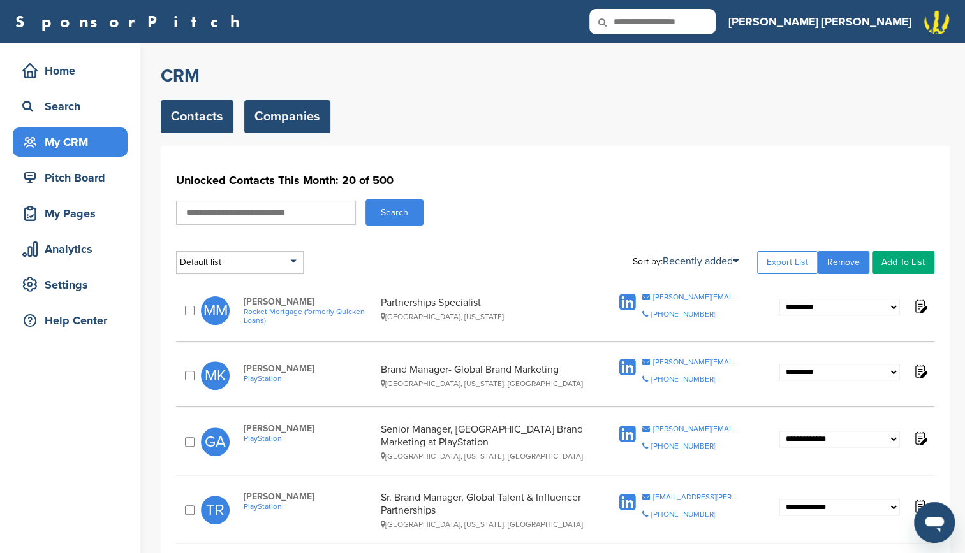
click at [287, 105] on link "Companies" at bounding box center [287, 116] width 86 height 33
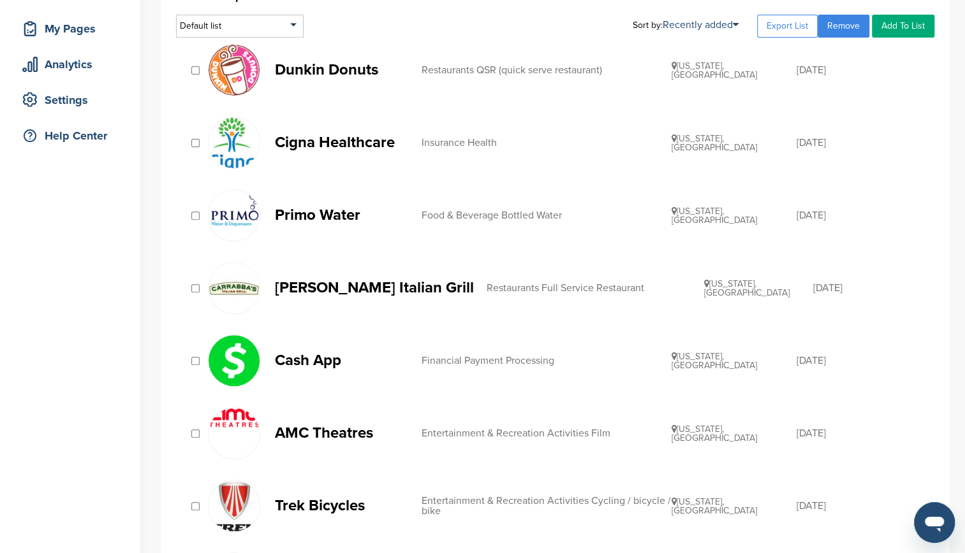
scroll to position [190, 0]
